Goal: Task Accomplishment & Management: Manage account settings

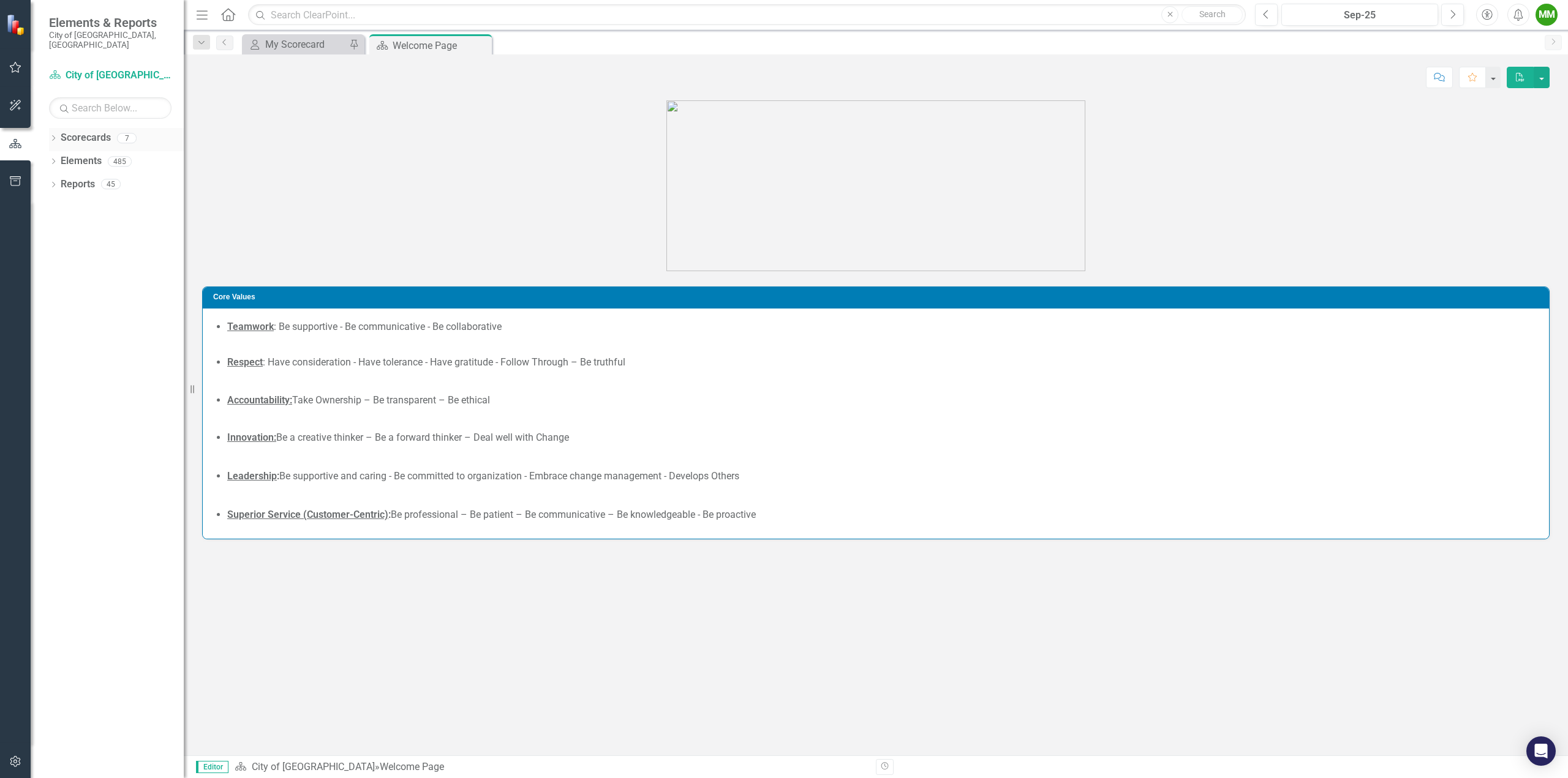
click at [55, 136] on icon "Dropdown" at bounding box center [53, 140] width 8 height 7
click at [60, 156] on div "Dropdown" at bounding box center [60, 161] width 9 height 11
click at [96, 201] on link "Community Engagement & Emergency Preparedness" at bounding box center [131, 208] width 104 height 14
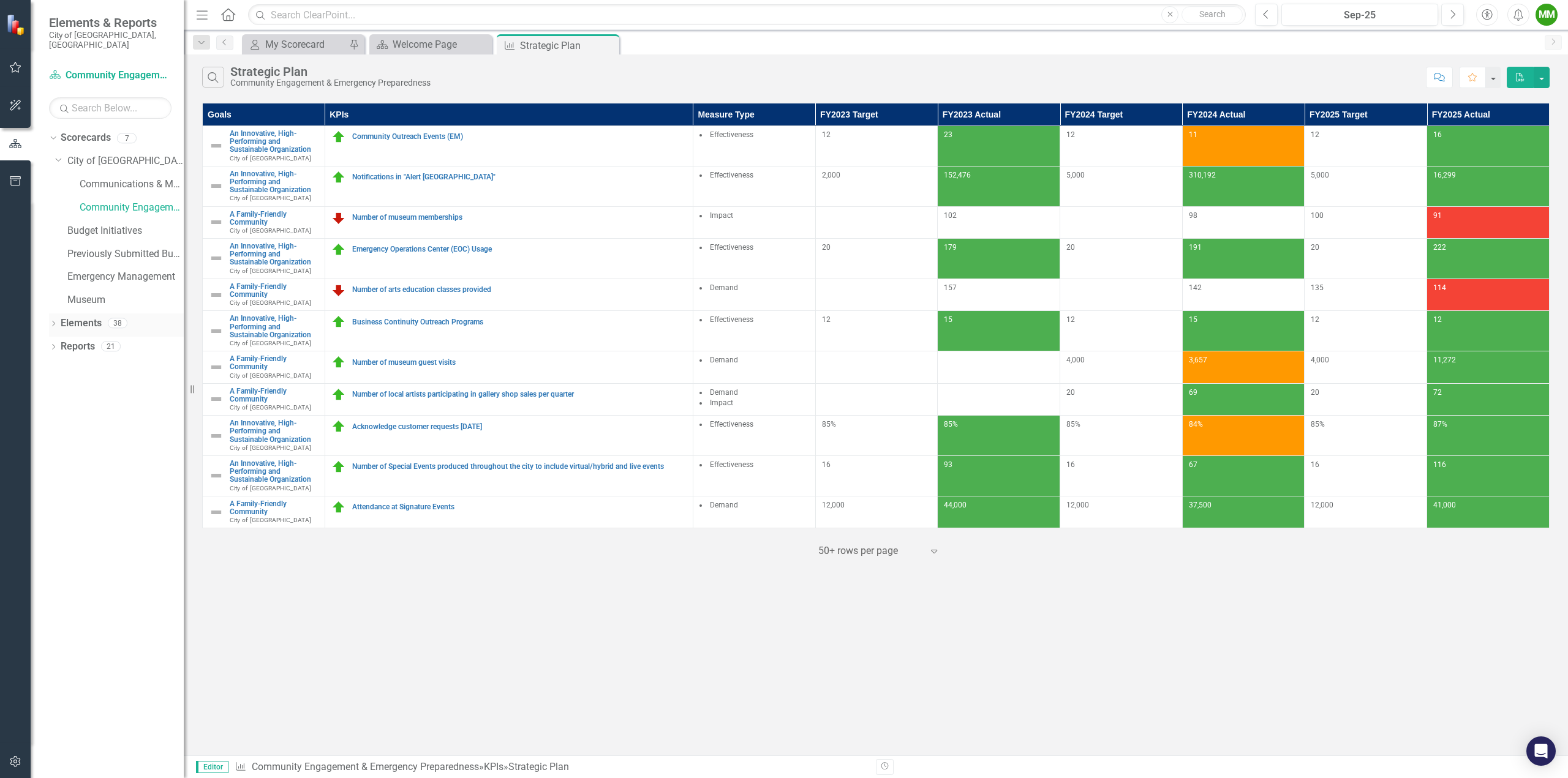
click at [49, 321] on icon "Dropdown" at bounding box center [53, 325] width 8 height 7
click at [60, 390] on icon at bounding box center [60, 393] width 3 height 6
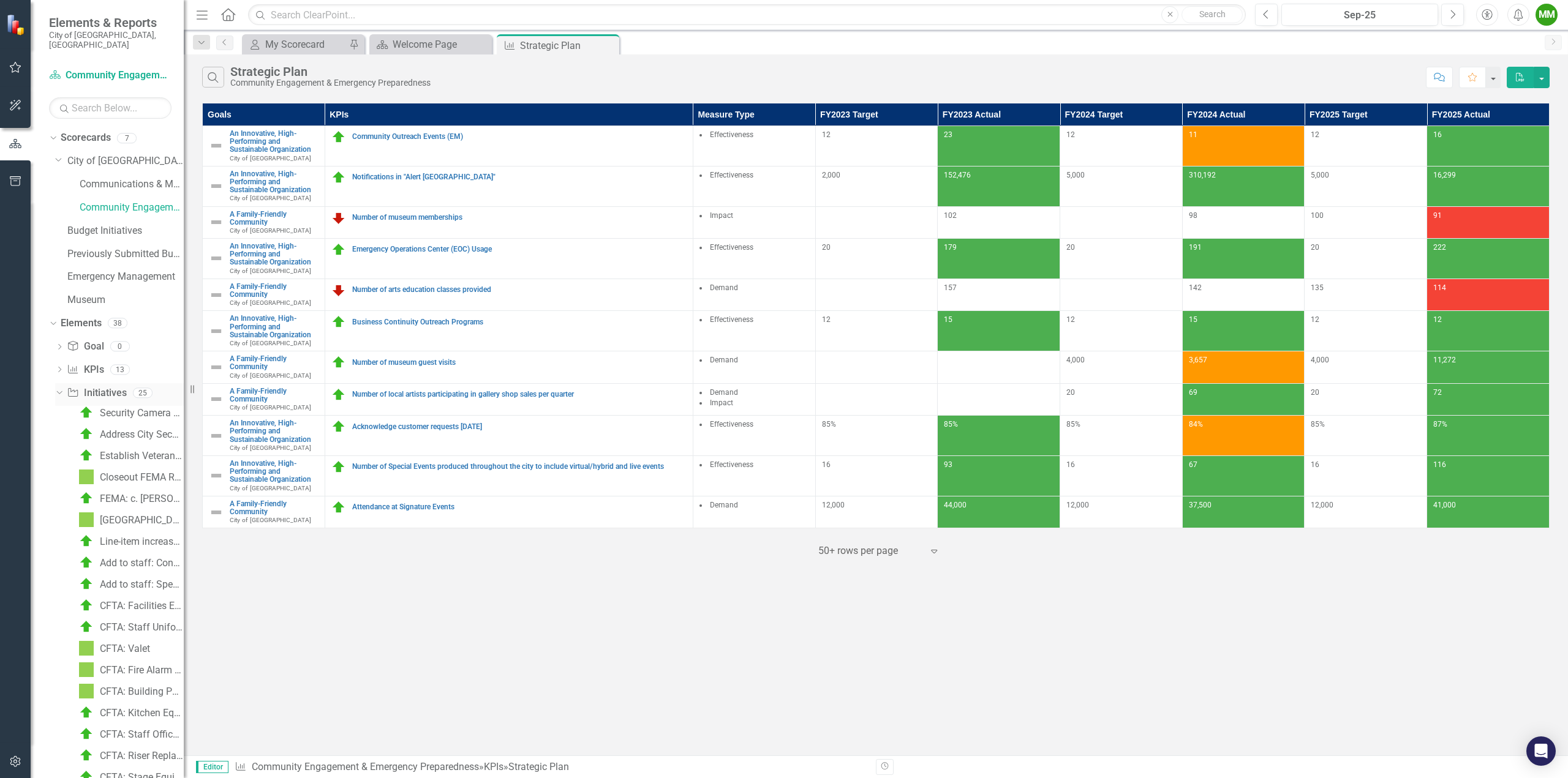
click at [58, 388] on icon "Dropdown" at bounding box center [58, 392] width 7 height 8
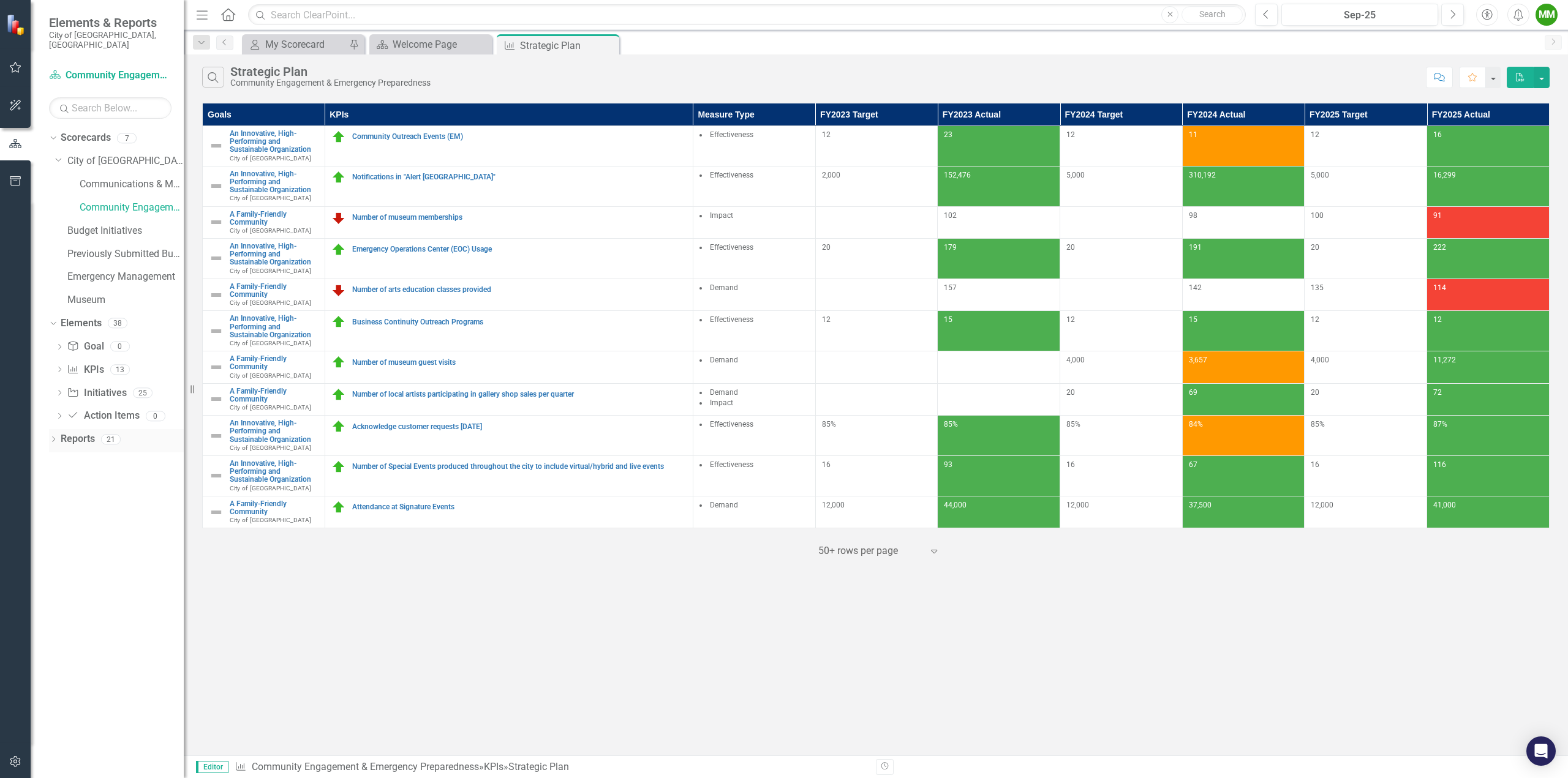
click at [49, 431] on div "Dropdown Scorecards 7 Dropdown City of Coral Springs Communications & Marketing…" at bounding box center [107, 452] width 153 height 650
click at [55, 437] on icon "Dropdown" at bounding box center [53, 441] width 8 height 7
click at [57, 708] on icon "Dropdown" at bounding box center [59, 711] width 8 height 7
click at [79, 570] on div "Initiatives" at bounding box center [124, 575] width 119 height 11
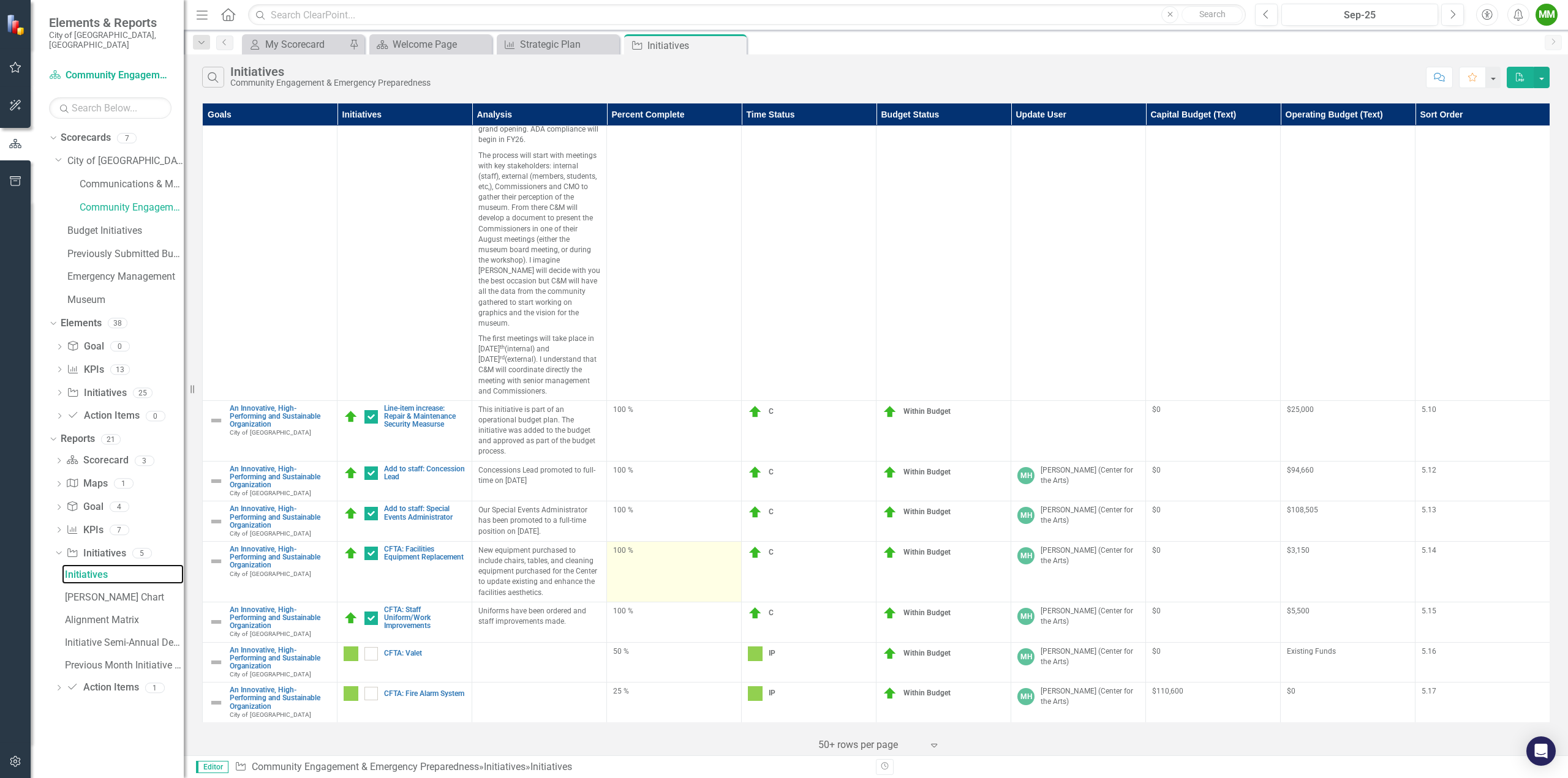
scroll to position [796, 0]
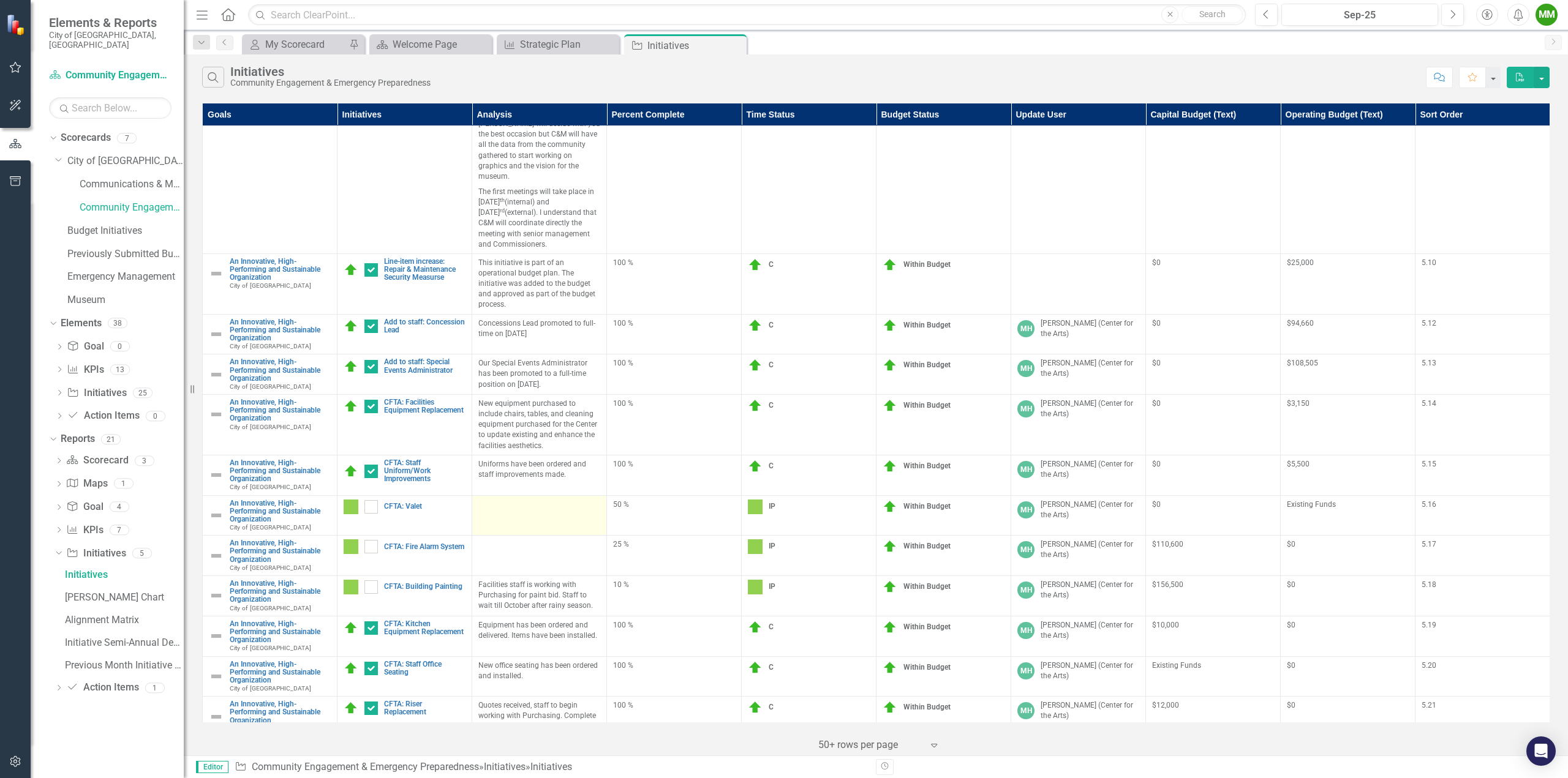
click at [552, 499] on div at bounding box center [540, 507] width 122 height 15
click at [552, 536] on td at bounding box center [540, 556] width 135 height 41
click at [411, 543] on link "CFTA: Fire Alarm System" at bounding box center [425, 546] width 81 height 8
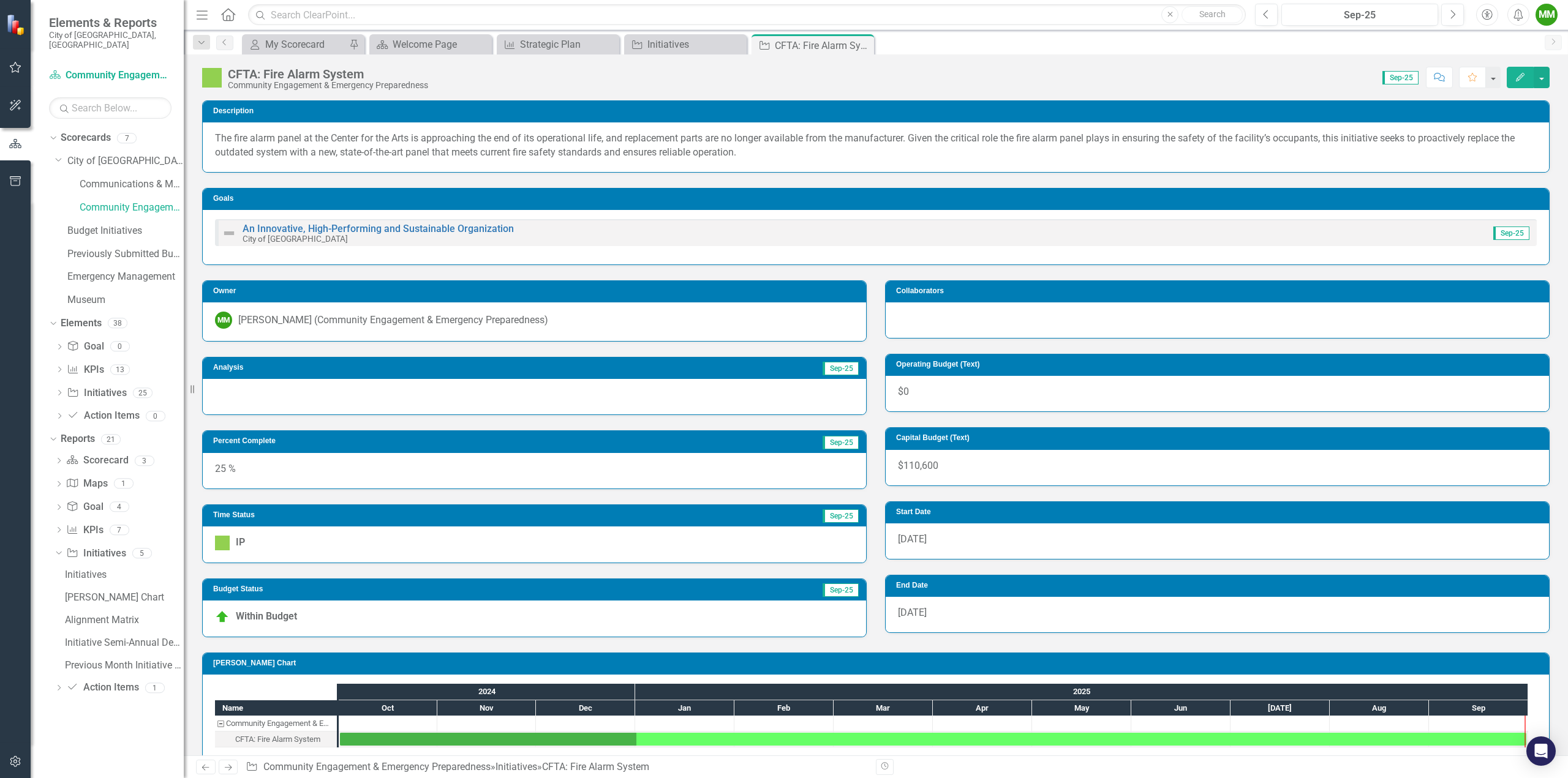
click at [293, 386] on div at bounding box center [534, 396] width 663 height 36
click at [483, 393] on div at bounding box center [534, 396] width 663 height 36
click at [483, 394] on div at bounding box center [534, 396] width 663 height 36
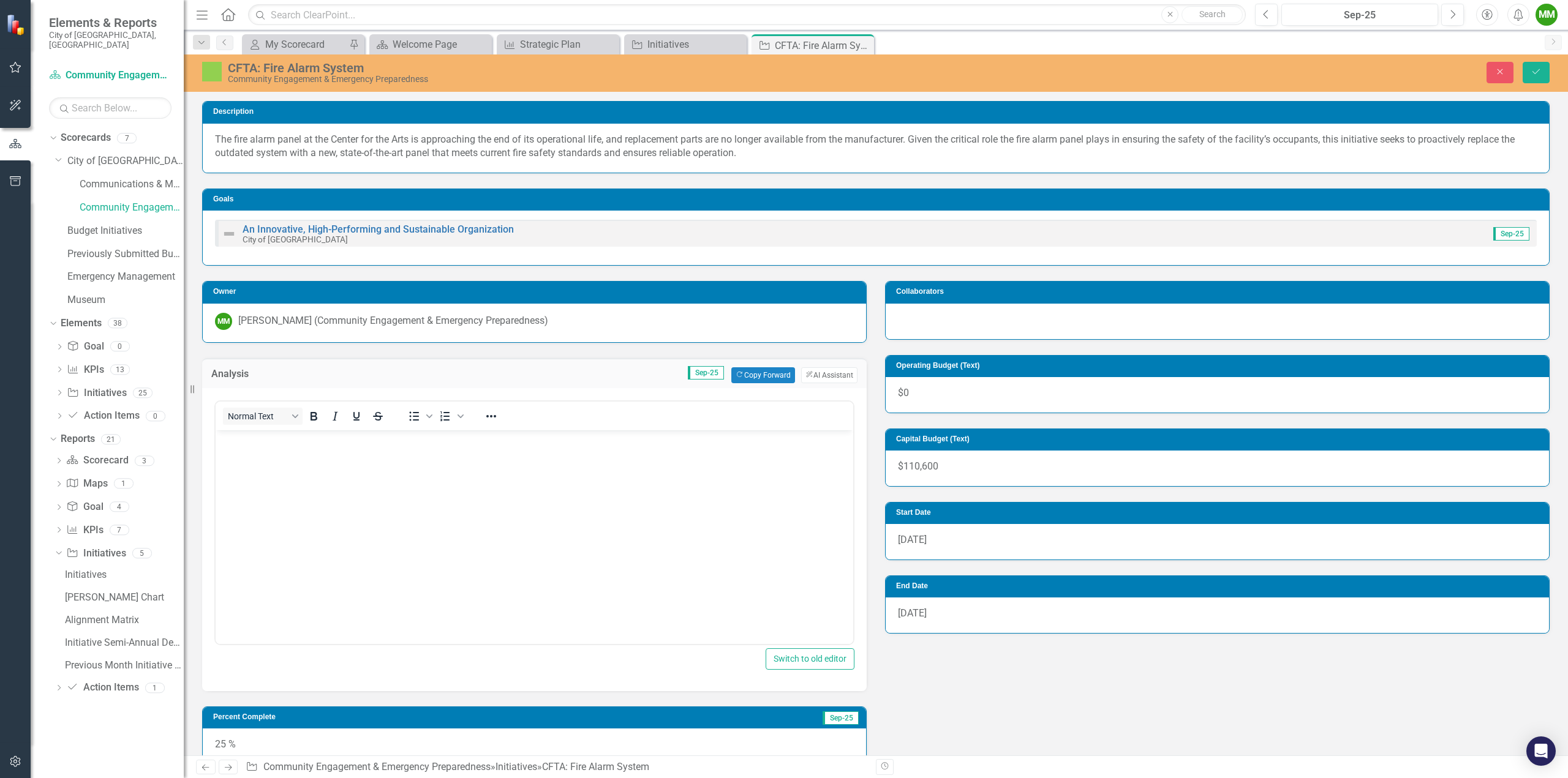
click at [324, 448] on body "Rich Text Area. Press ALT-0 for help." at bounding box center [534, 522] width 638 height 184
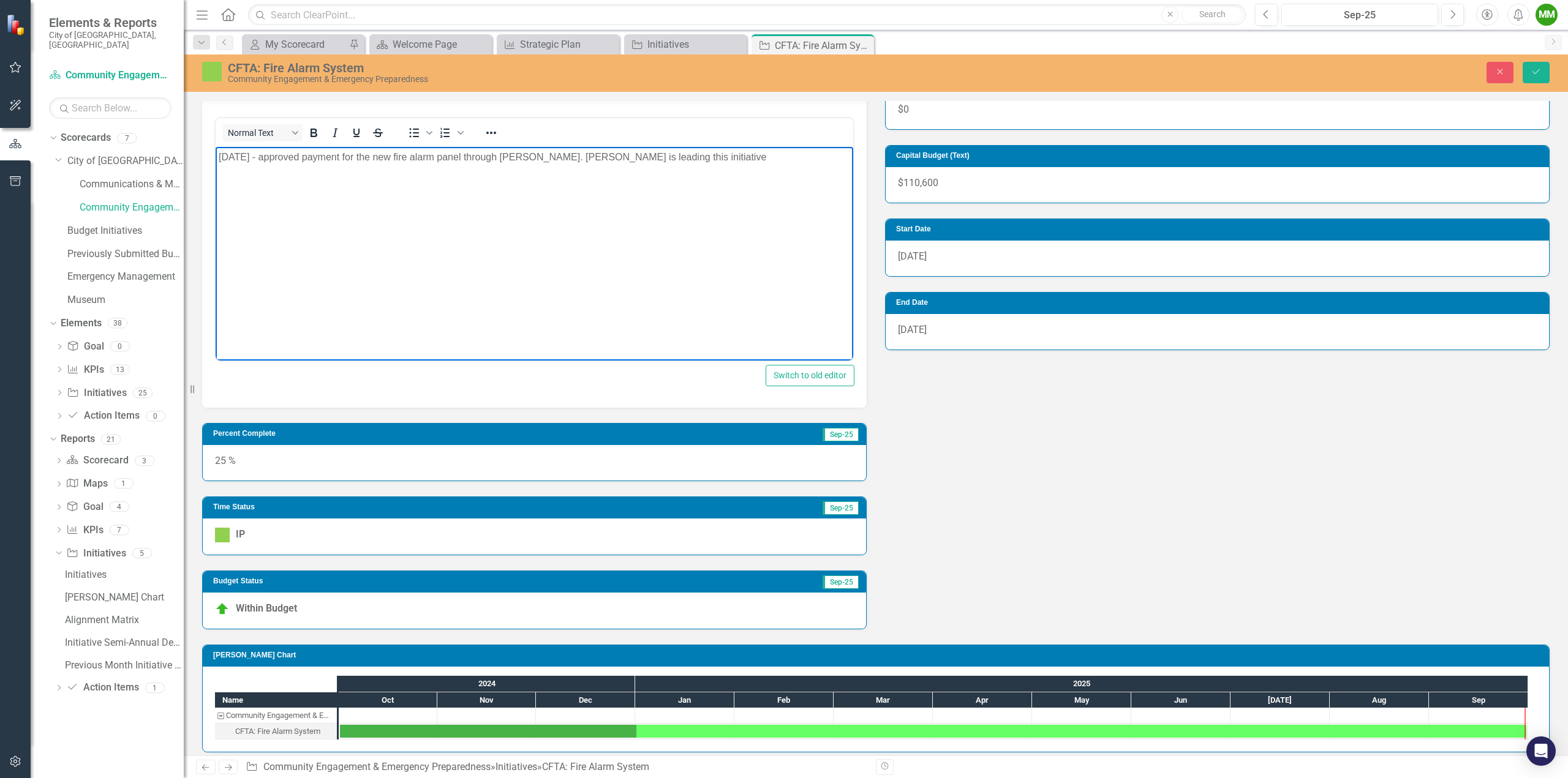
scroll to position [289, 0]
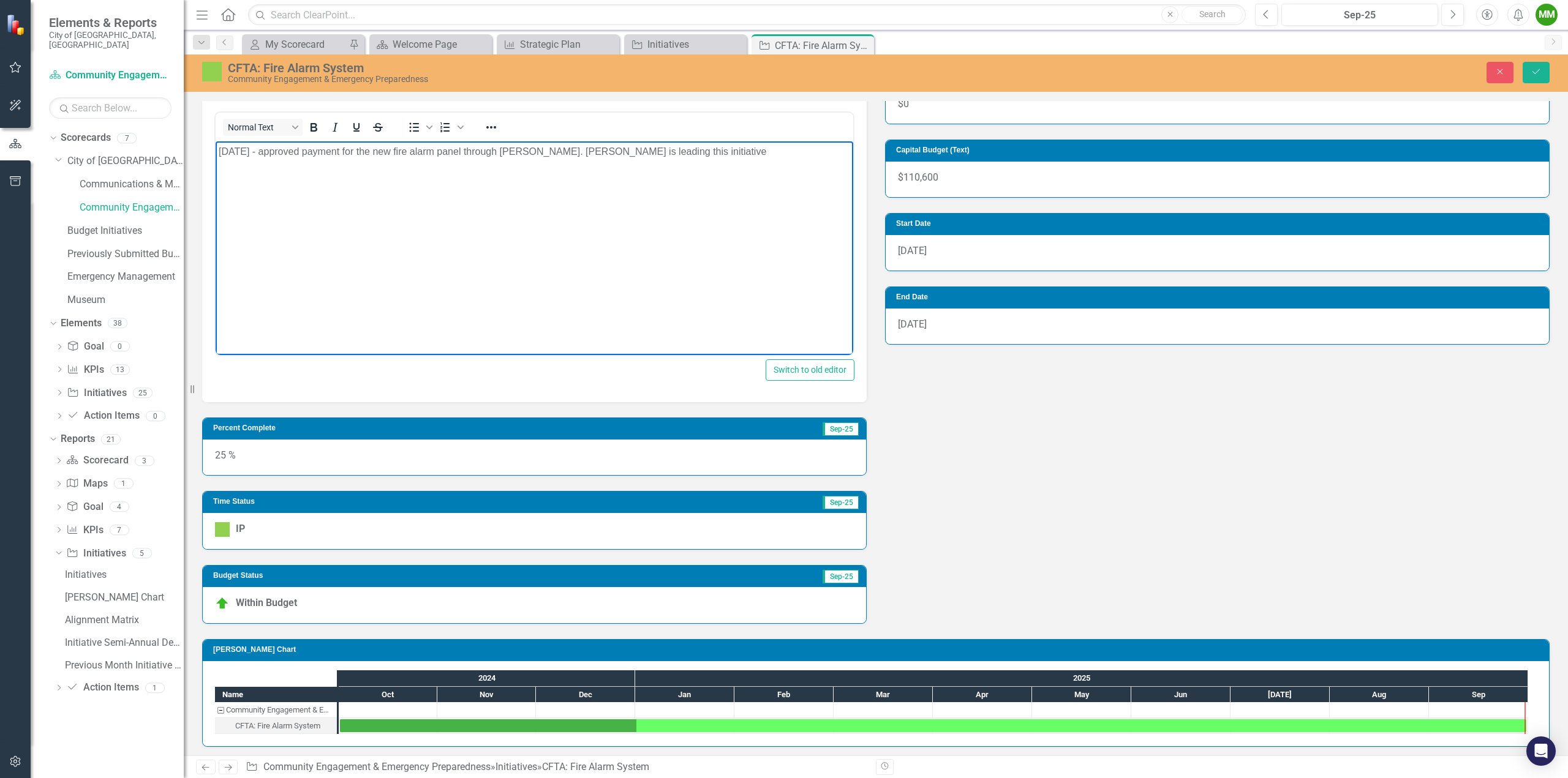
click at [441, 454] on div "25 %" at bounding box center [534, 457] width 663 height 36
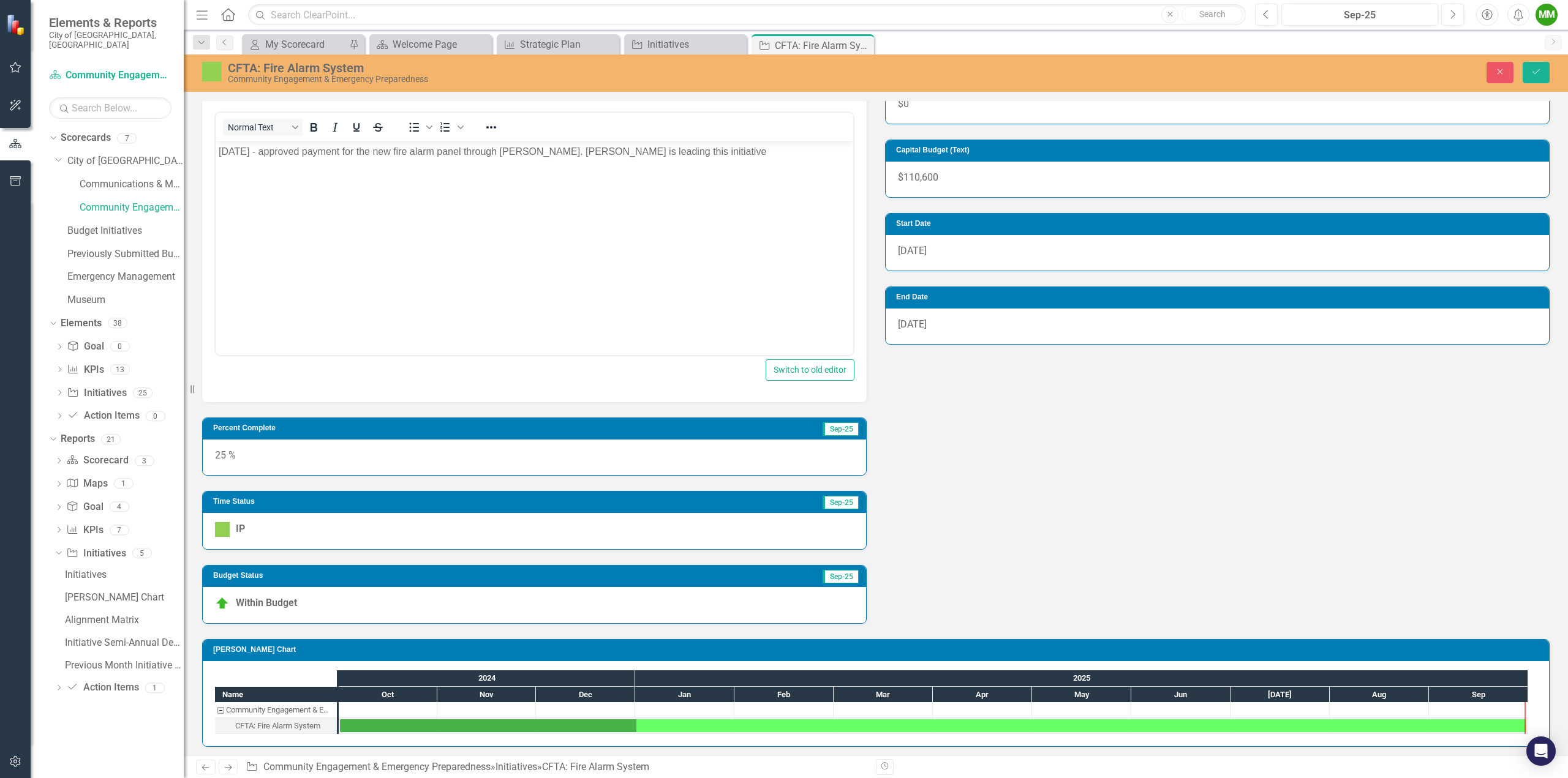
click at [266, 455] on div "25 %" at bounding box center [534, 457] width 663 height 36
click at [528, 461] on div "25 %" at bounding box center [534, 457] width 663 height 36
click at [528, 460] on div "25 %" at bounding box center [534, 457] width 663 height 36
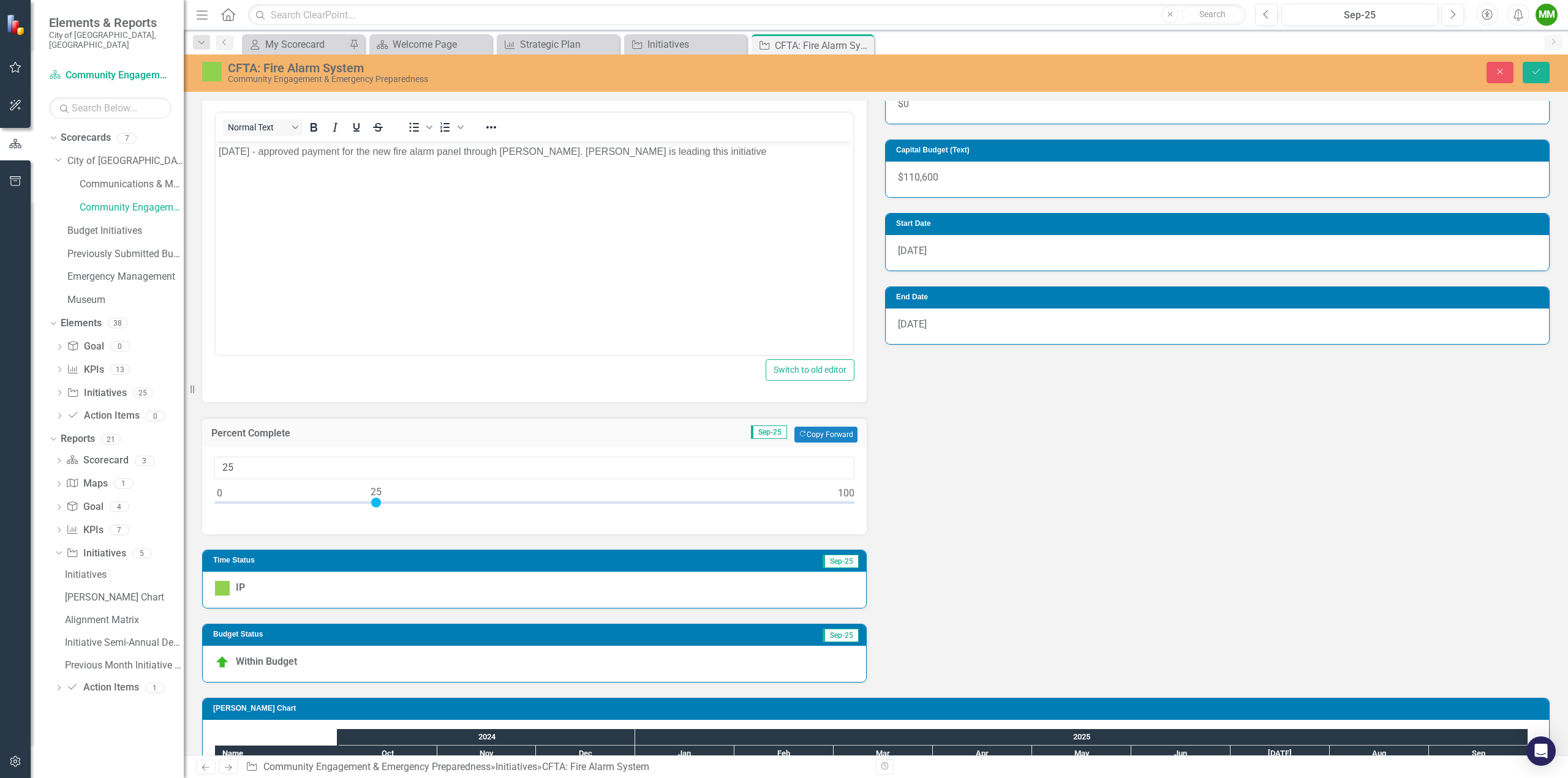
click at [540, 499] on div at bounding box center [534, 506] width 640 height 15
type input "50"
click at [536, 499] on div at bounding box center [532, 503] width 10 height 10
click at [1032, 495] on div "Owner MM [PERSON_NAME] (Community Engagement & Emergency Preparedness) Analysis…" at bounding box center [876, 330] width 1366 height 706
click at [1539, 69] on icon "Save" at bounding box center [1536, 72] width 11 height 8
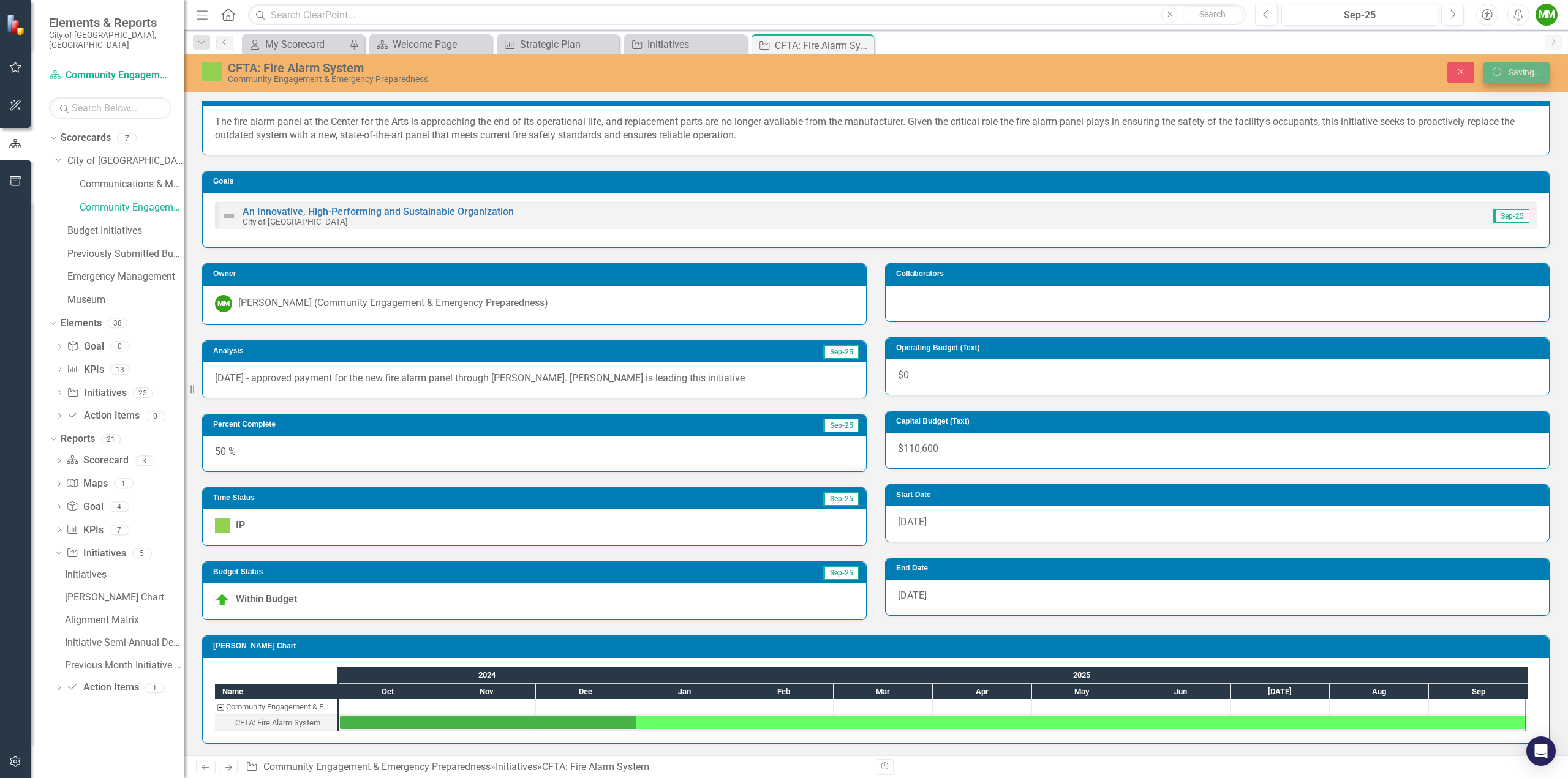
scroll to position [15, 0]
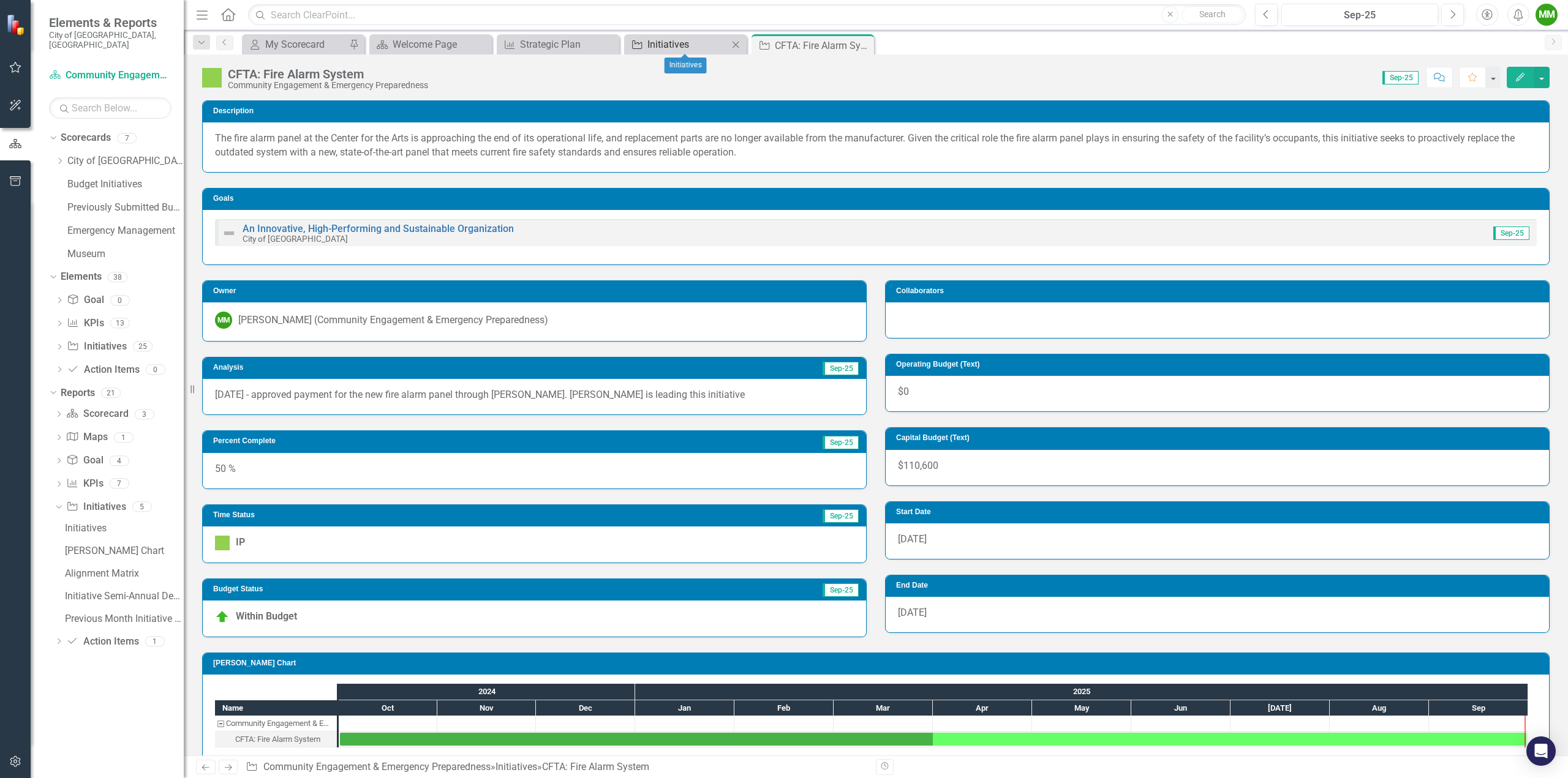
click at [656, 45] on div "Initiatives" at bounding box center [688, 44] width 81 height 15
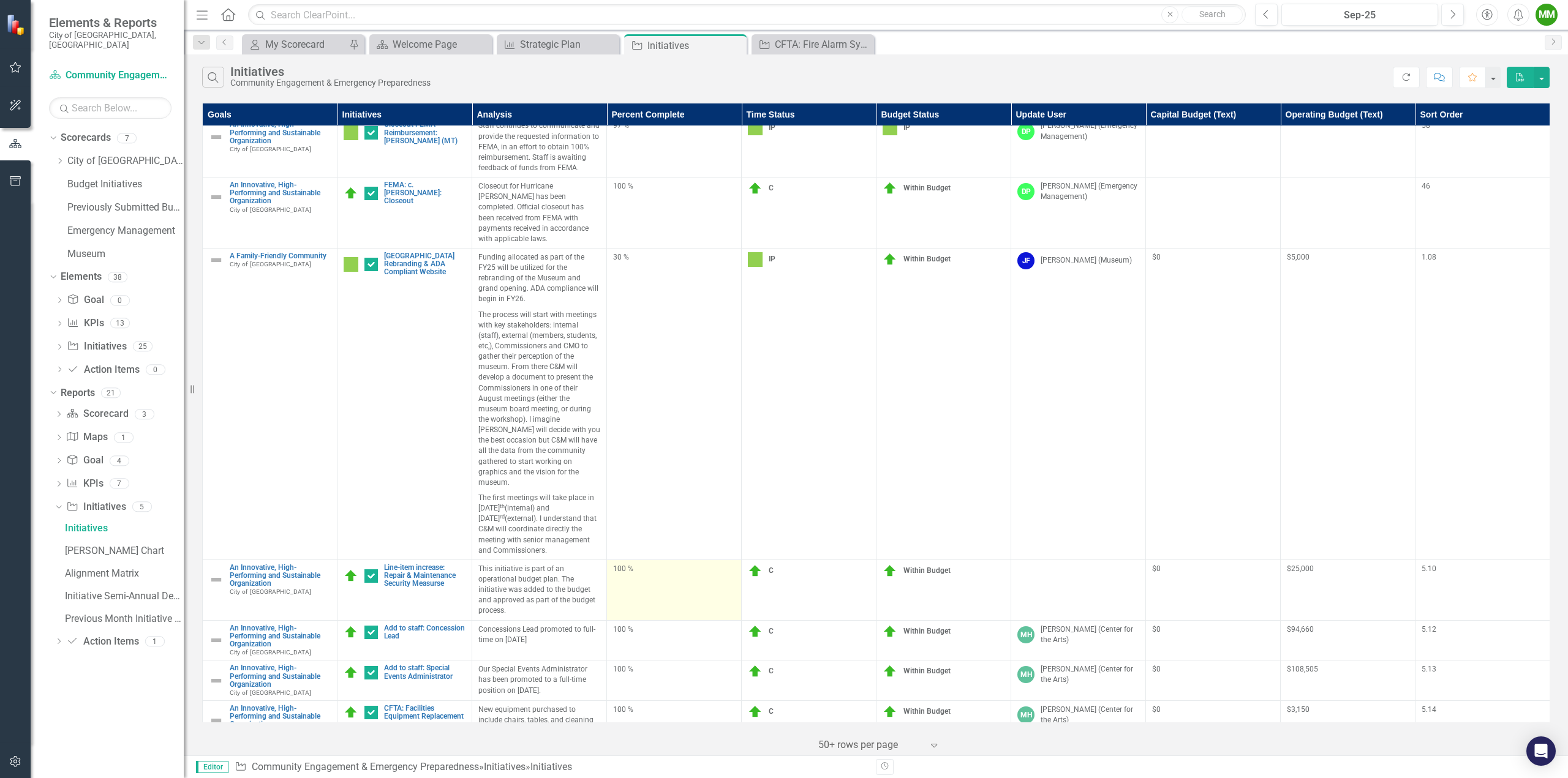
scroll to position [980, 0]
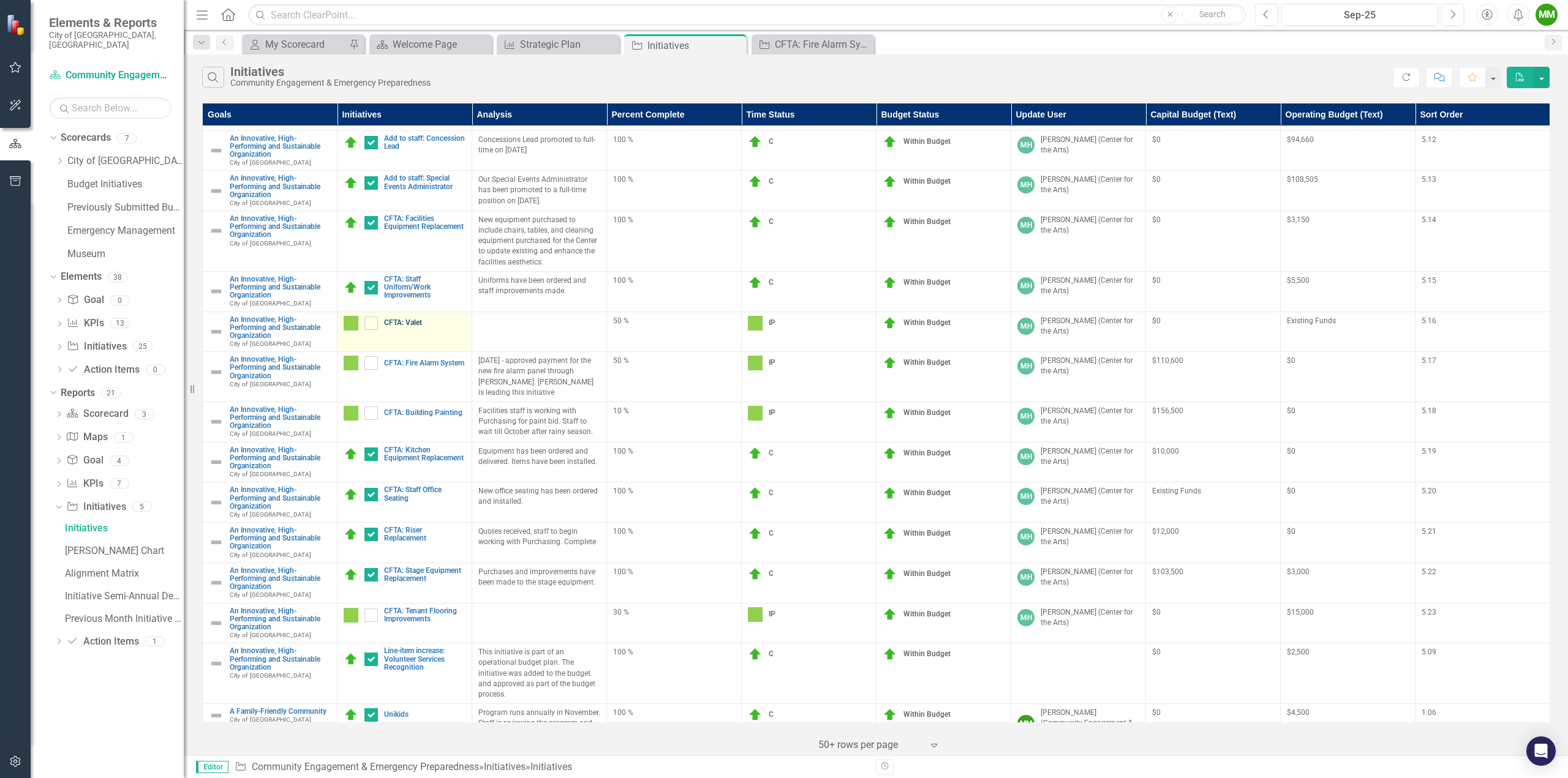
click at [411, 319] on link "CFTA: Valet" at bounding box center [425, 323] width 81 height 8
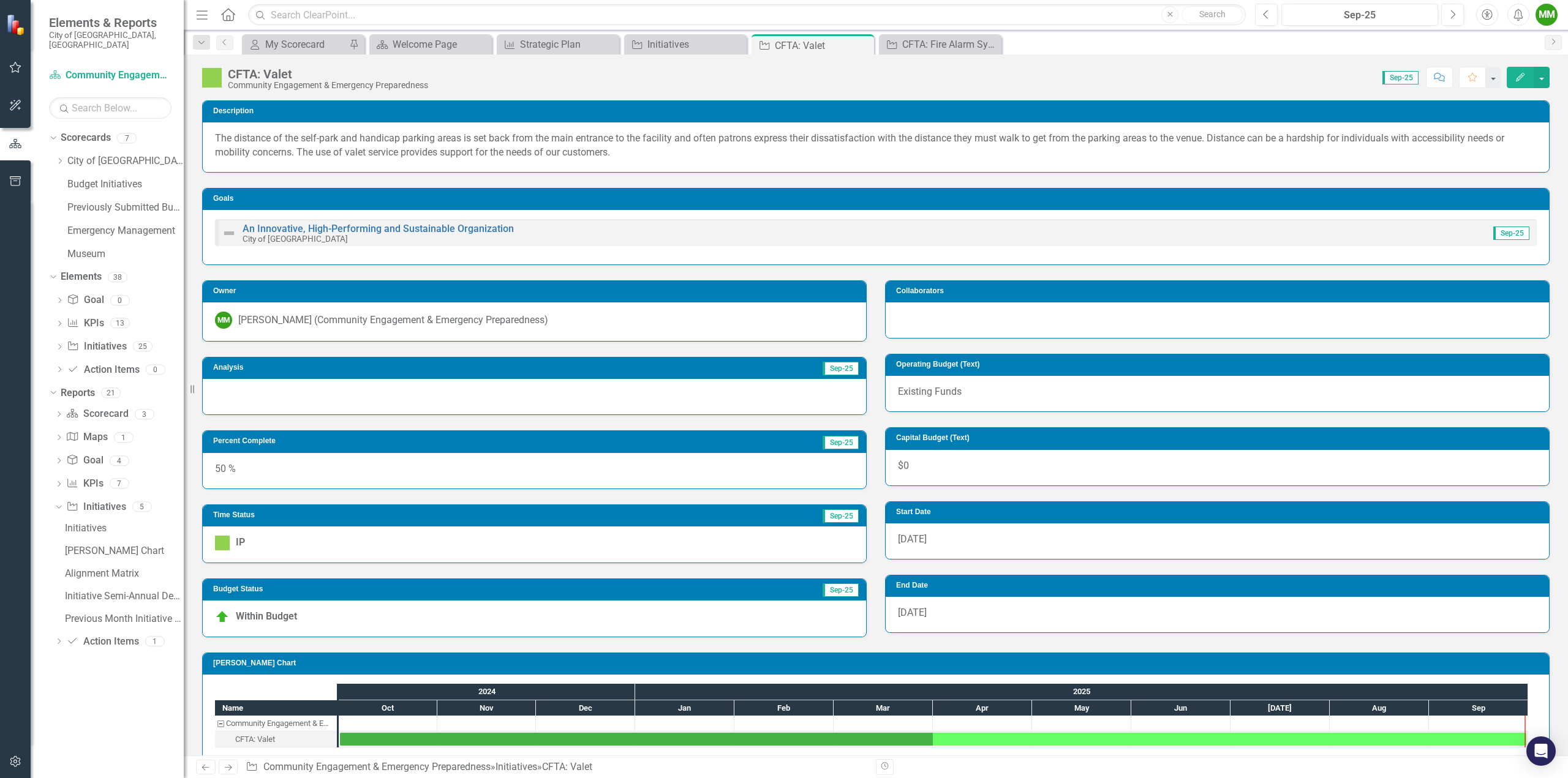
click at [330, 387] on div at bounding box center [534, 396] width 663 height 36
click at [368, 397] on div at bounding box center [534, 396] width 663 height 36
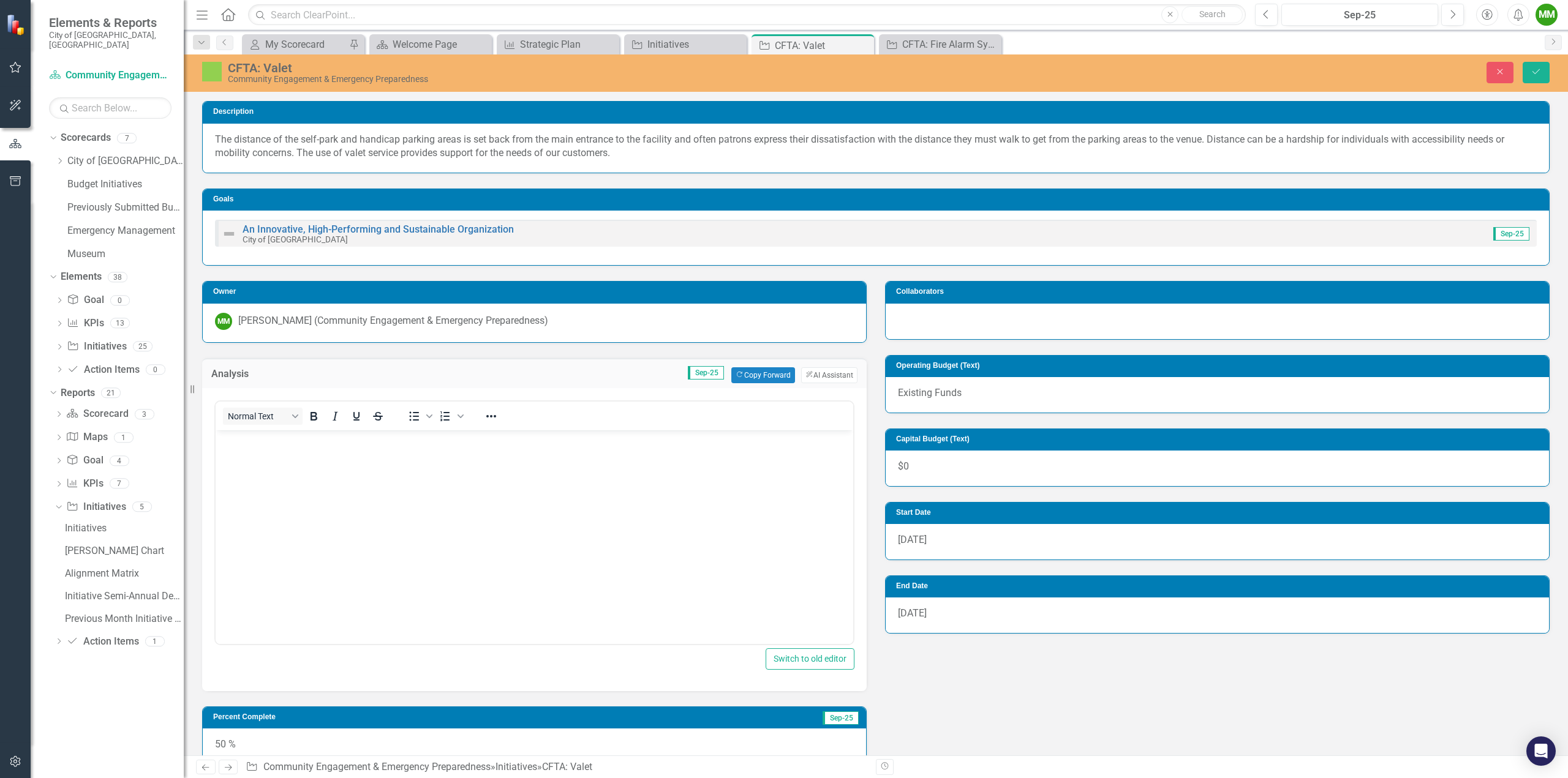
click at [315, 433] on p "Rich Text Area. Press ALT-0 for help." at bounding box center [535, 440] width 632 height 15
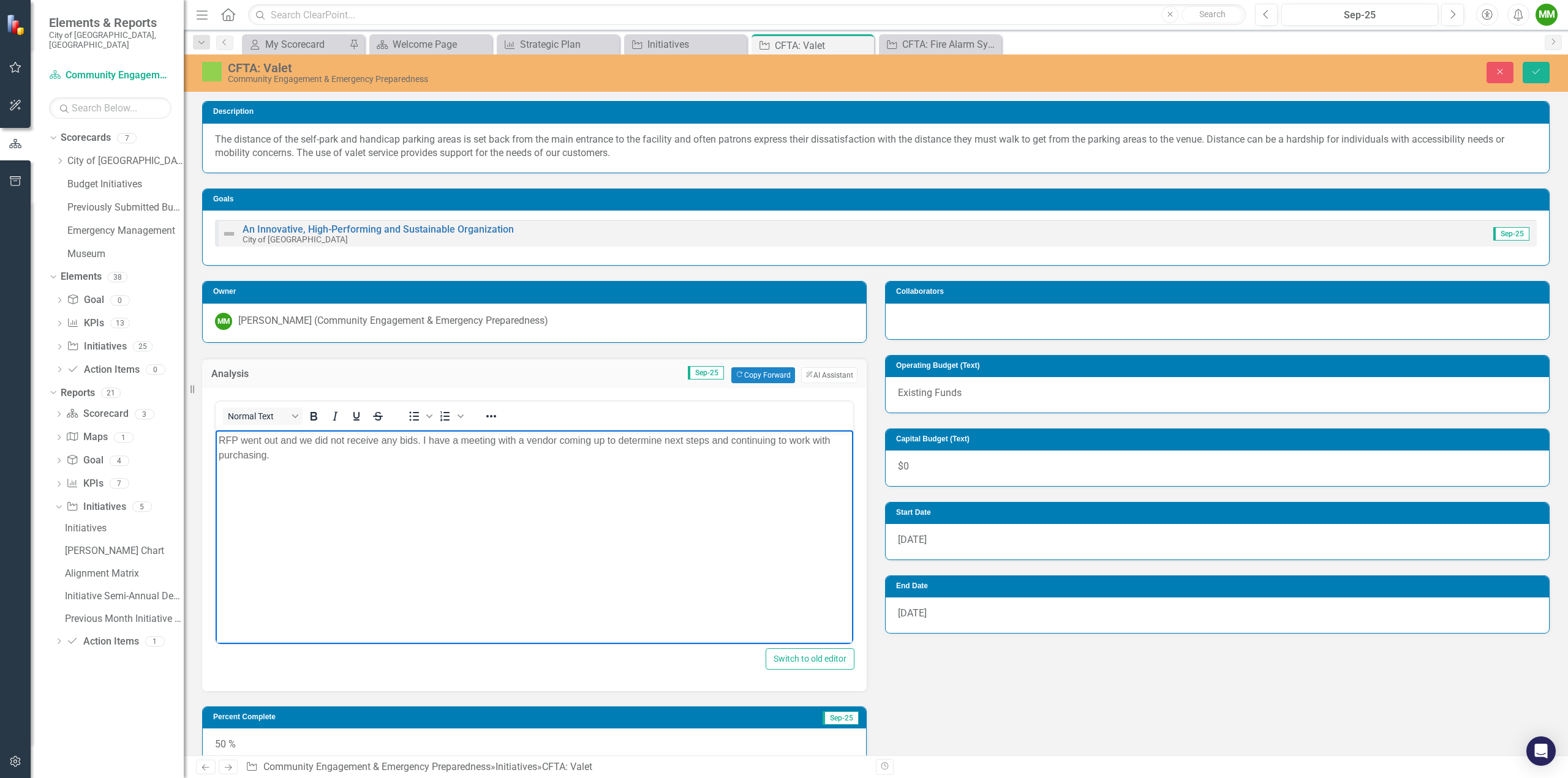
click at [959, 668] on div "Owner MM [PERSON_NAME] (Community Engagement & Emergency Preparedness) Analysis…" at bounding box center [876, 589] width 1366 height 648
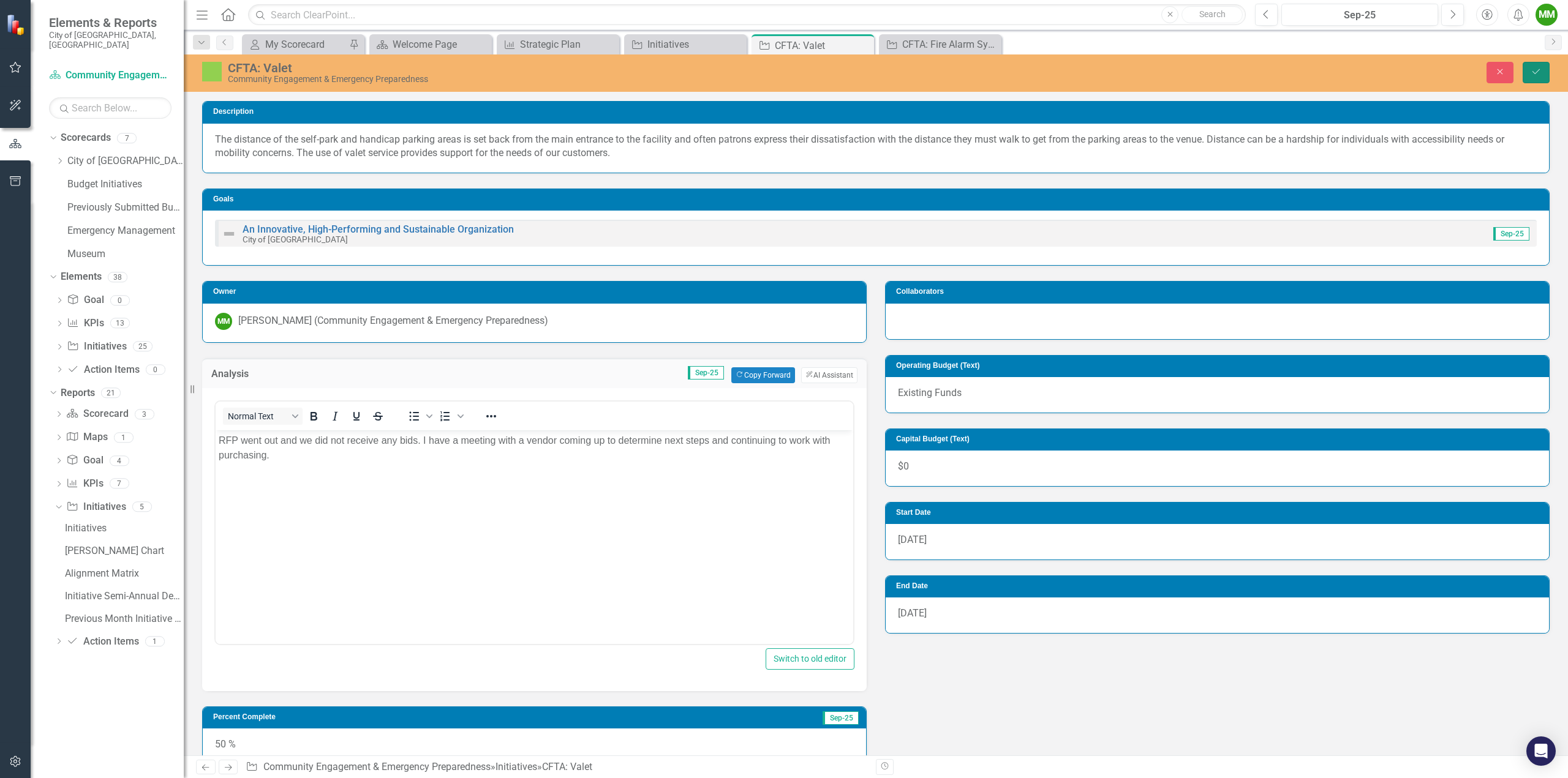
click at [1534, 73] on icon "Save" at bounding box center [1536, 72] width 11 height 8
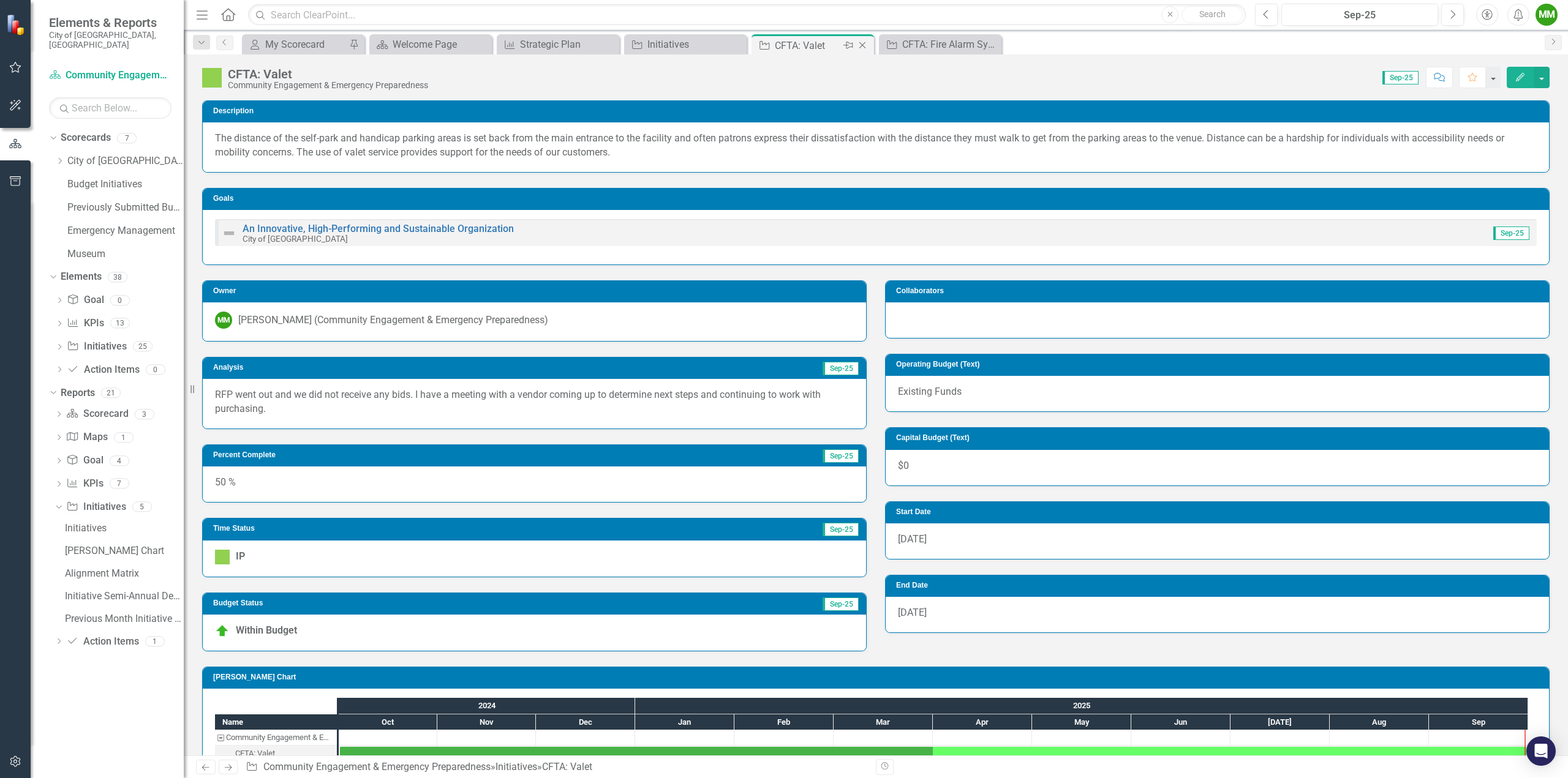
click at [863, 42] on icon "Close" at bounding box center [862, 46] width 12 height 10
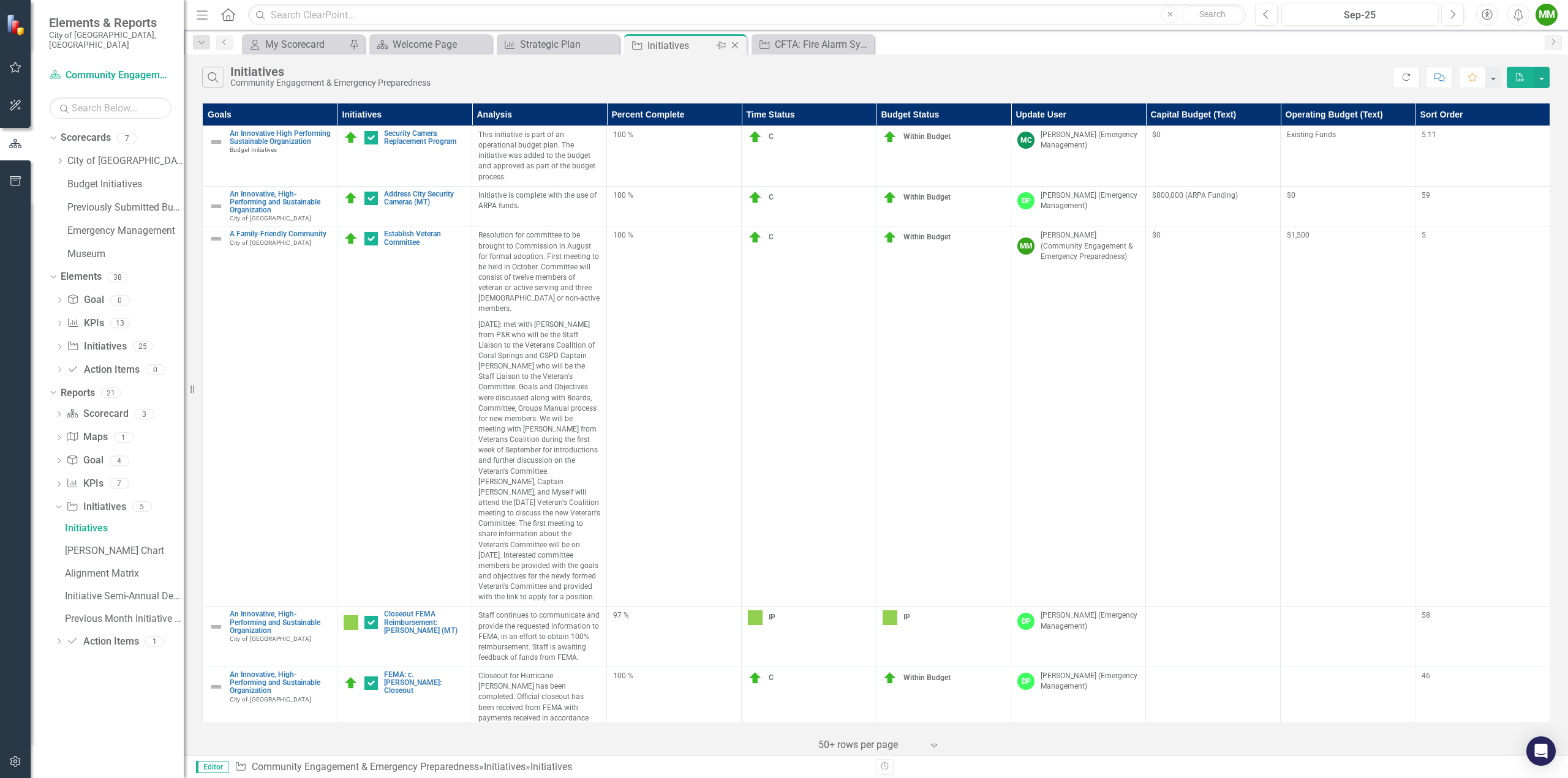
click at [662, 38] on div "Initiatives" at bounding box center [680, 46] width 65 height 15
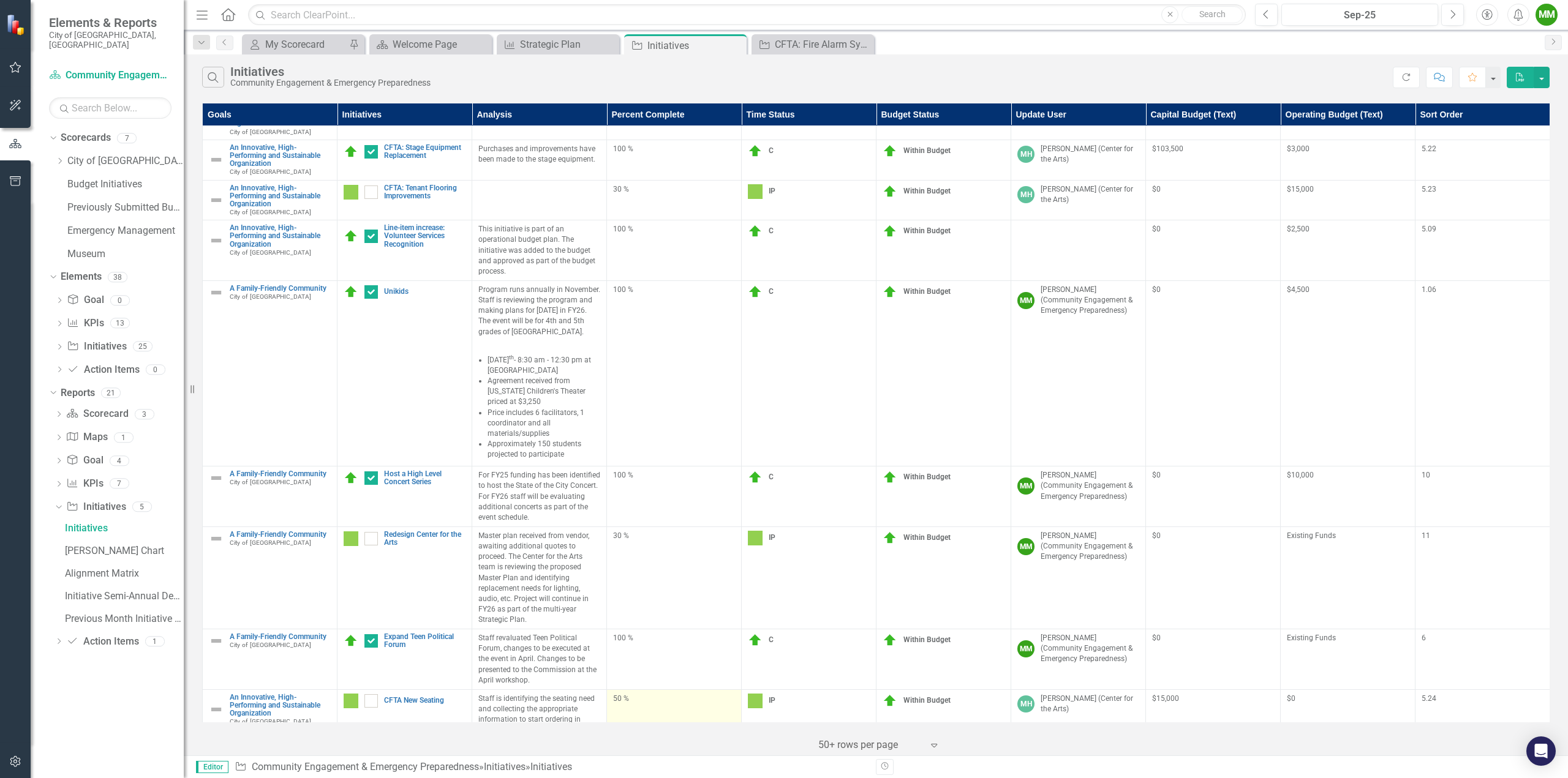
scroll to position [1432, 0]
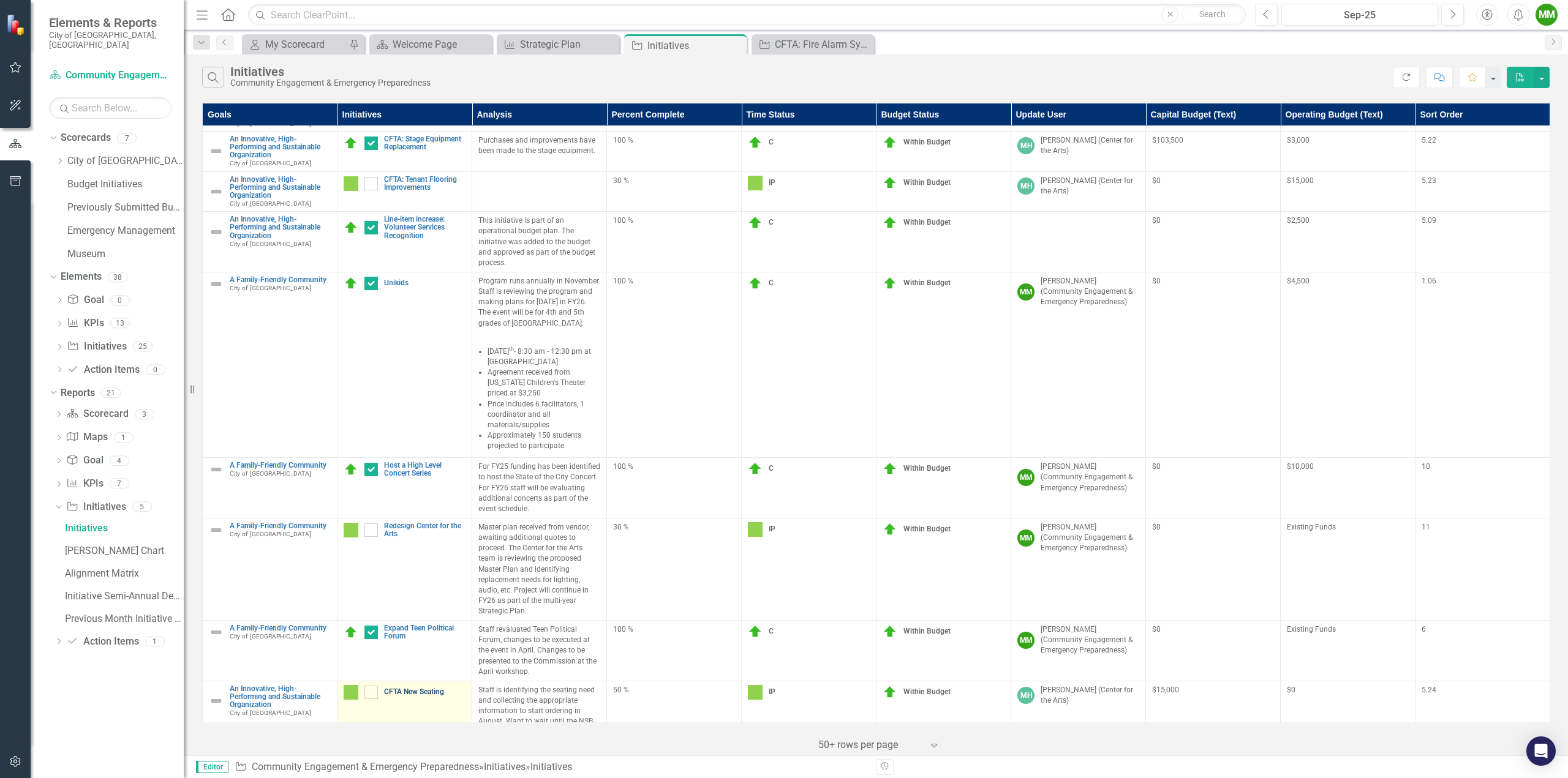
click at [416, 688] on link "CFTA New Seating" at bounding box center [425, 692] width 81 height 8
